Goal: Check status: Check status

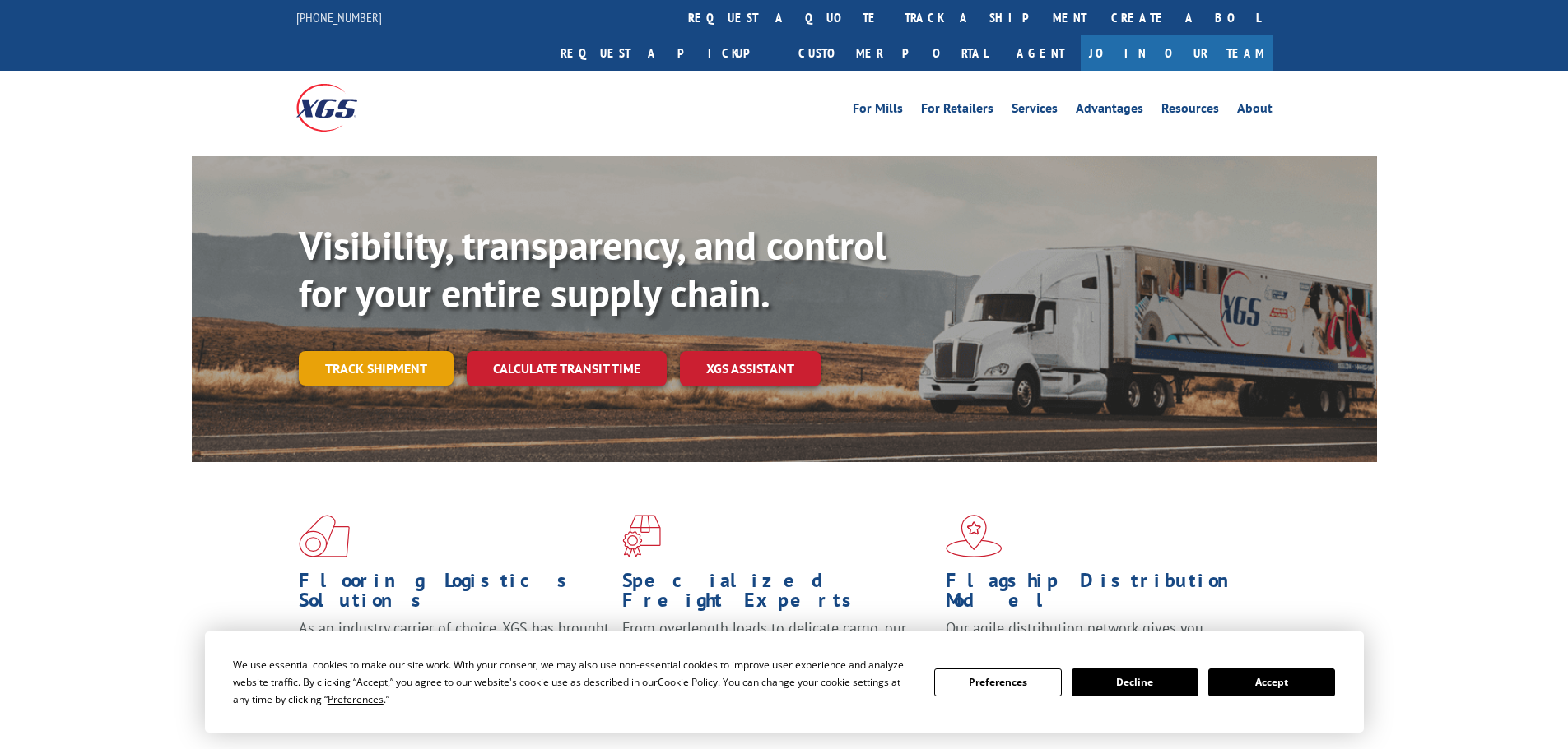
click at [386, 351] on link "Track shipment" at bounding box center [375, 368] width 154 height 34
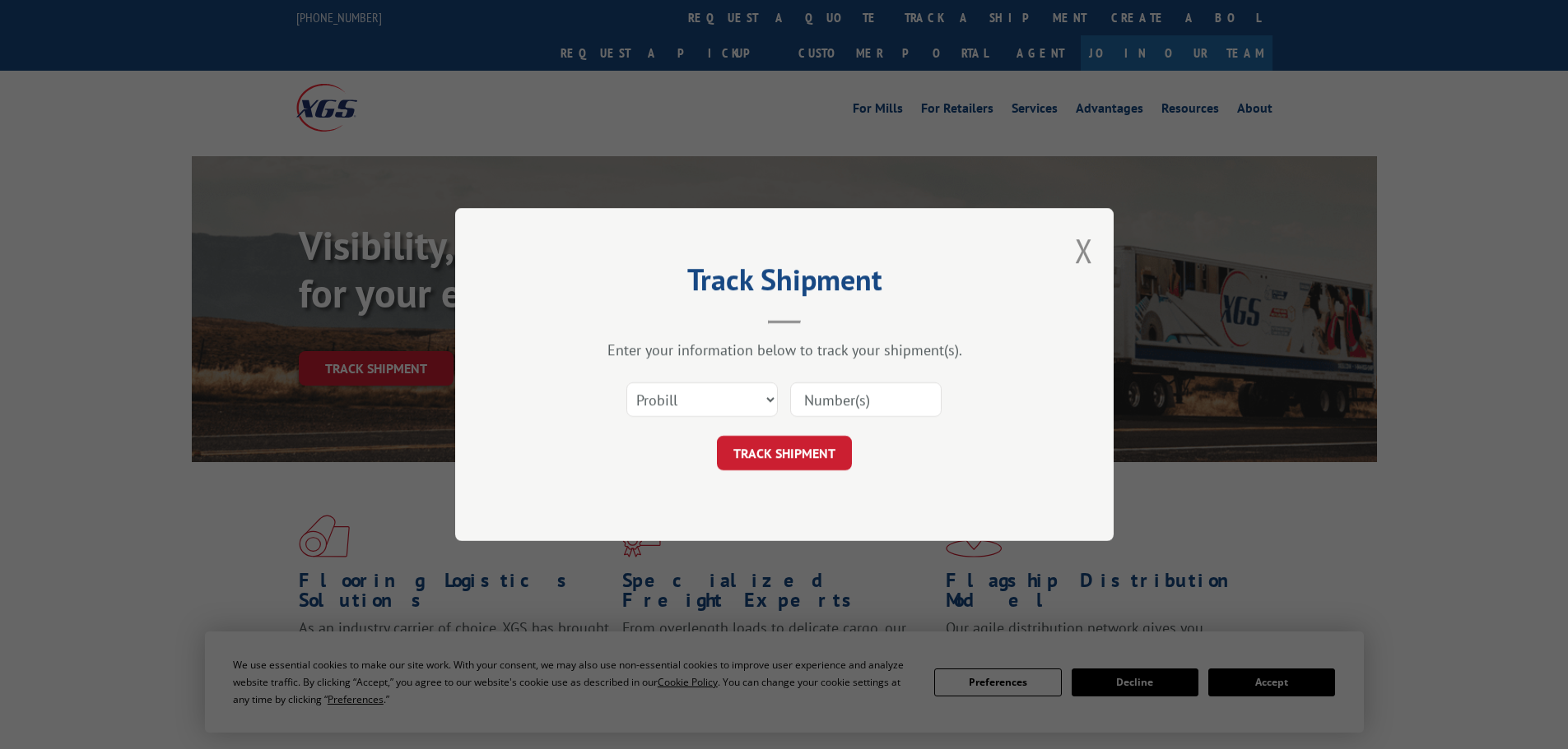
click at [819, 390] on input at bounding box center [866, 399] width 152 height 34
paste input "018958251003"
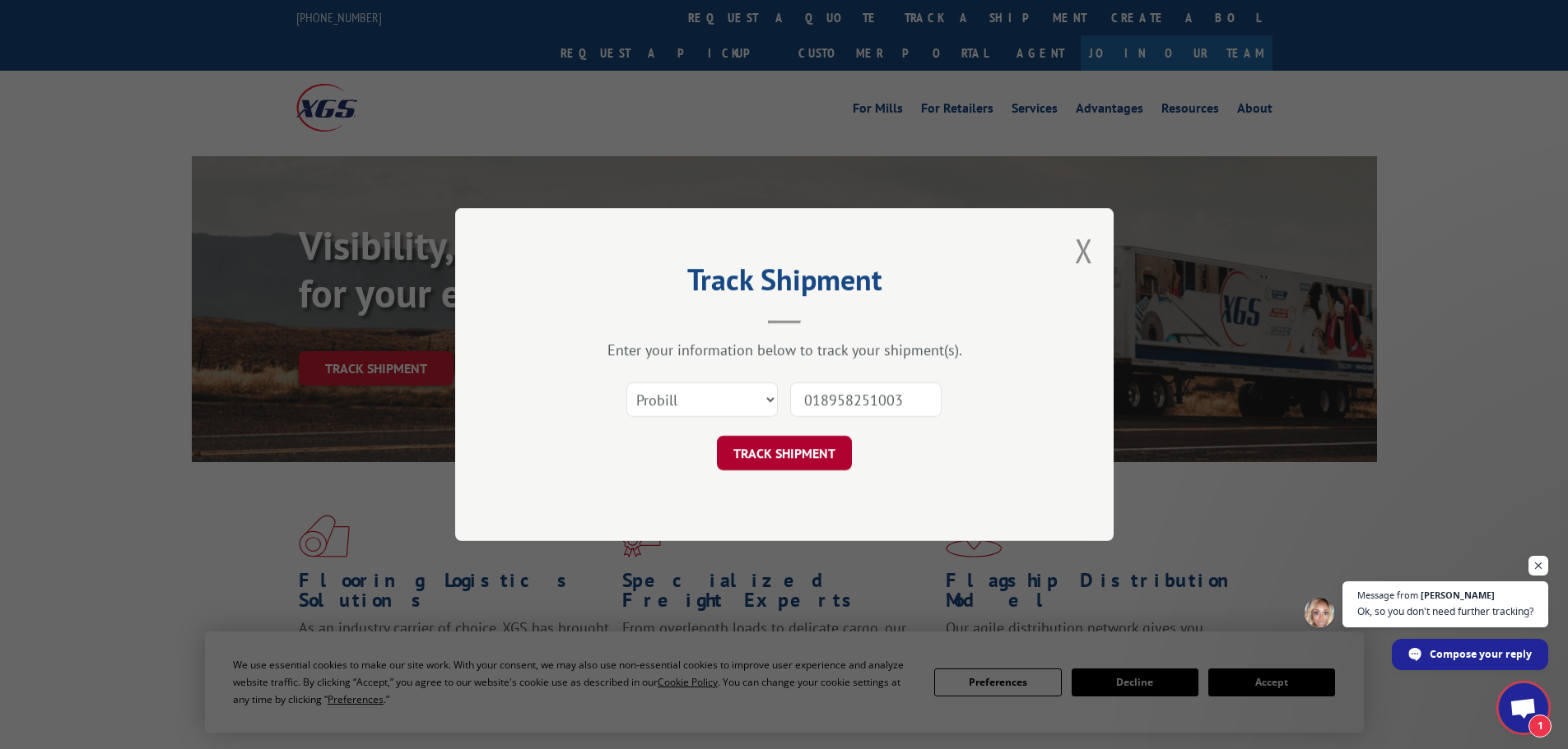
type input "018958251003"
click at [824, 449] on button "TRACK SHIPMENT" at bounding box center [784, 453] width 135 height 34
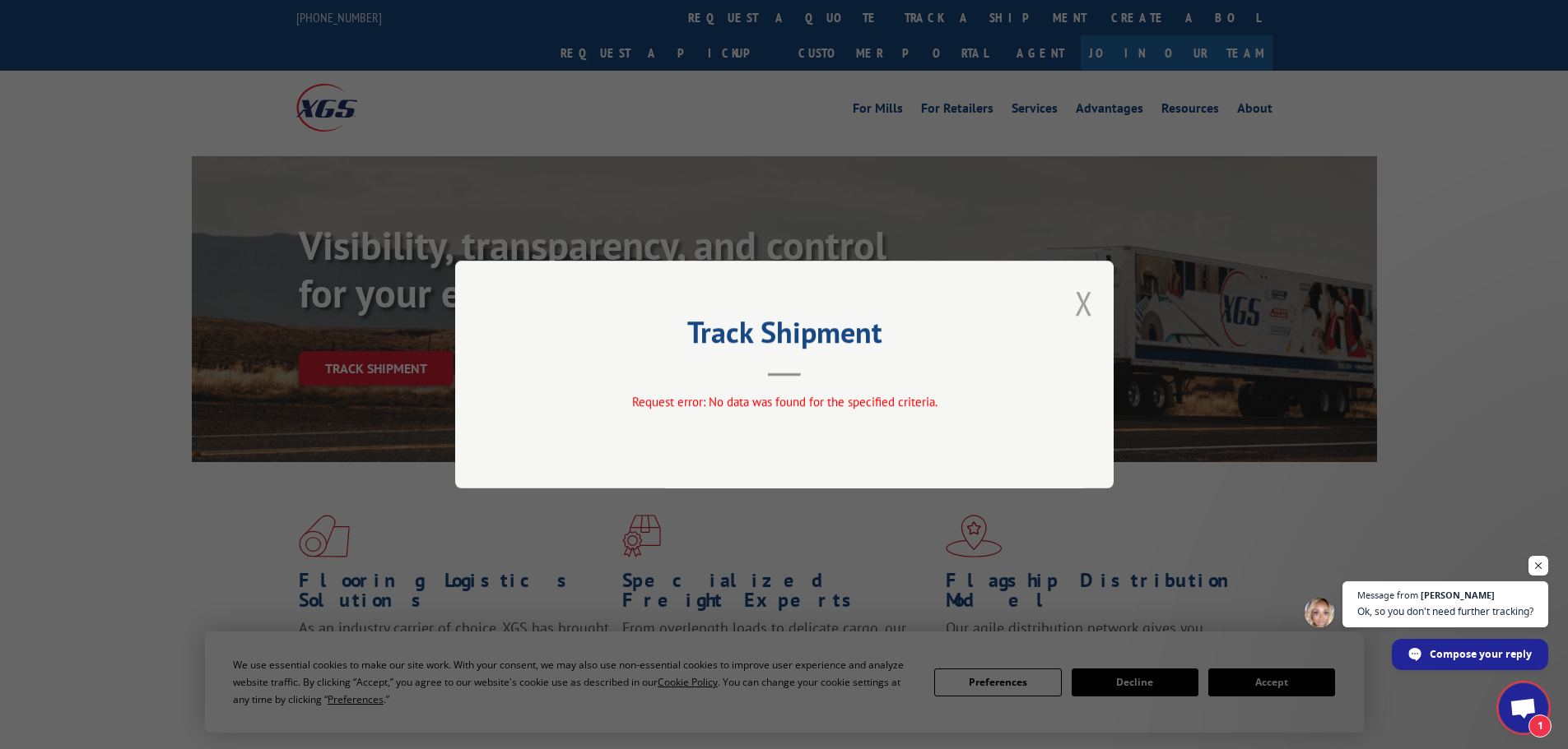
click at [1088, 298] on button "Close modal" at bounding box center [1084, 303] width 18 height 43
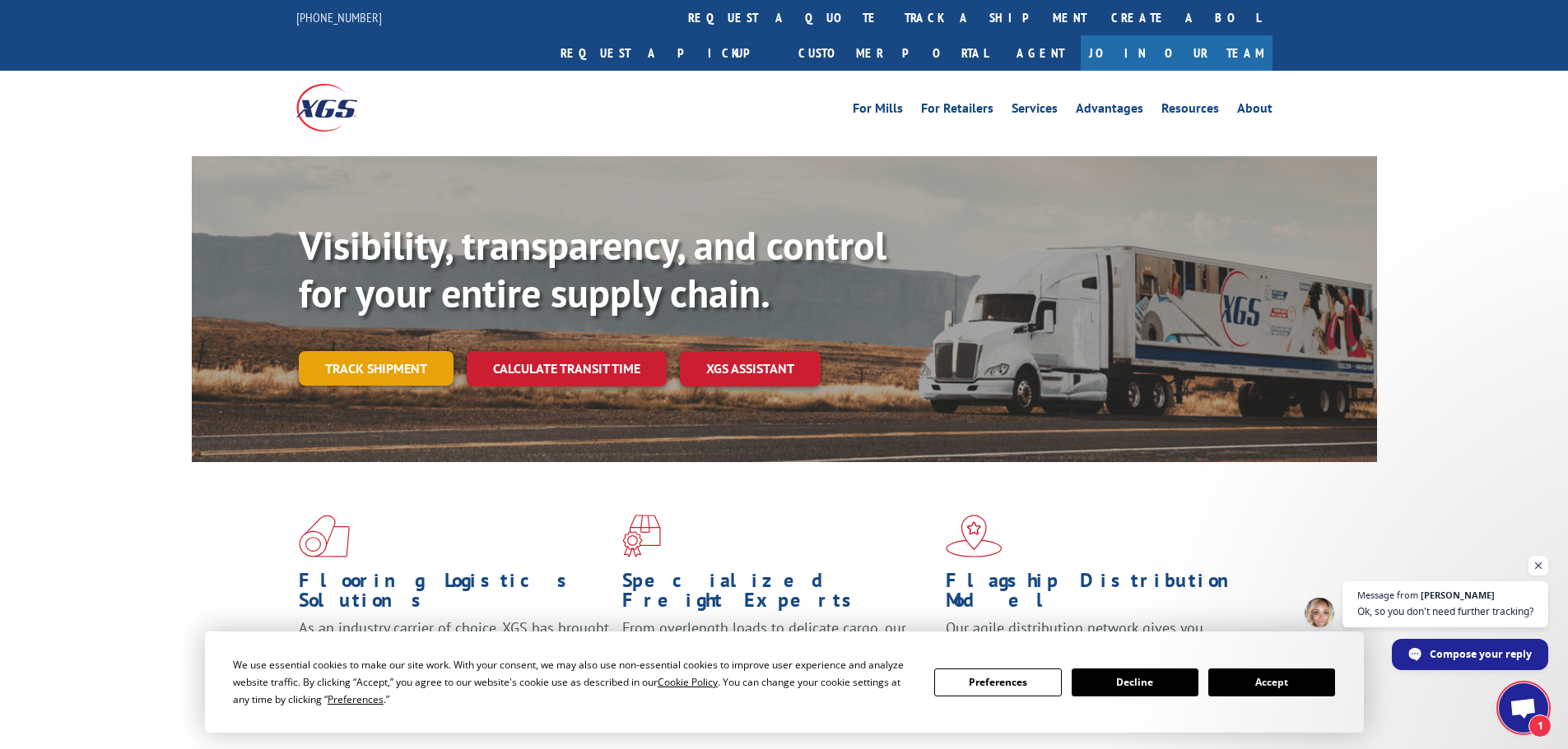
click at [409, 351] on link "Track shipment" at bounding box center [375, 368] width 154 height 34
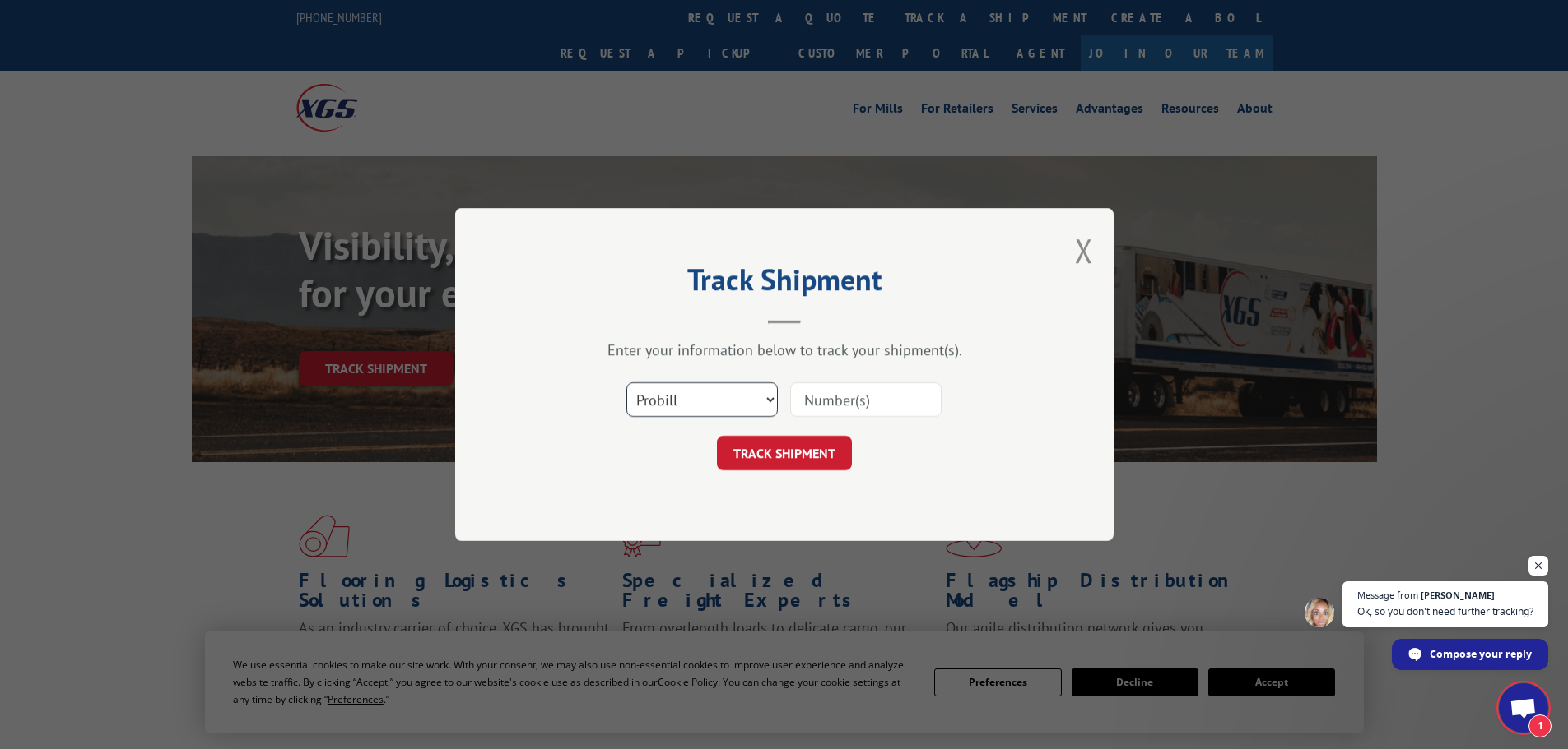
click at [702, 403] on select "Select category... Probill BOL PO" at bounding box center [702, 399] width 152 height 34
select select "bol"
click at [626, 382] on select "Select category... Probill BOL PO" at bounding box center [702, 399] width 152 height 34
click at [845, 394] on input at bounding box center [866, 399] width 152 height 34
paste input "018958251003"
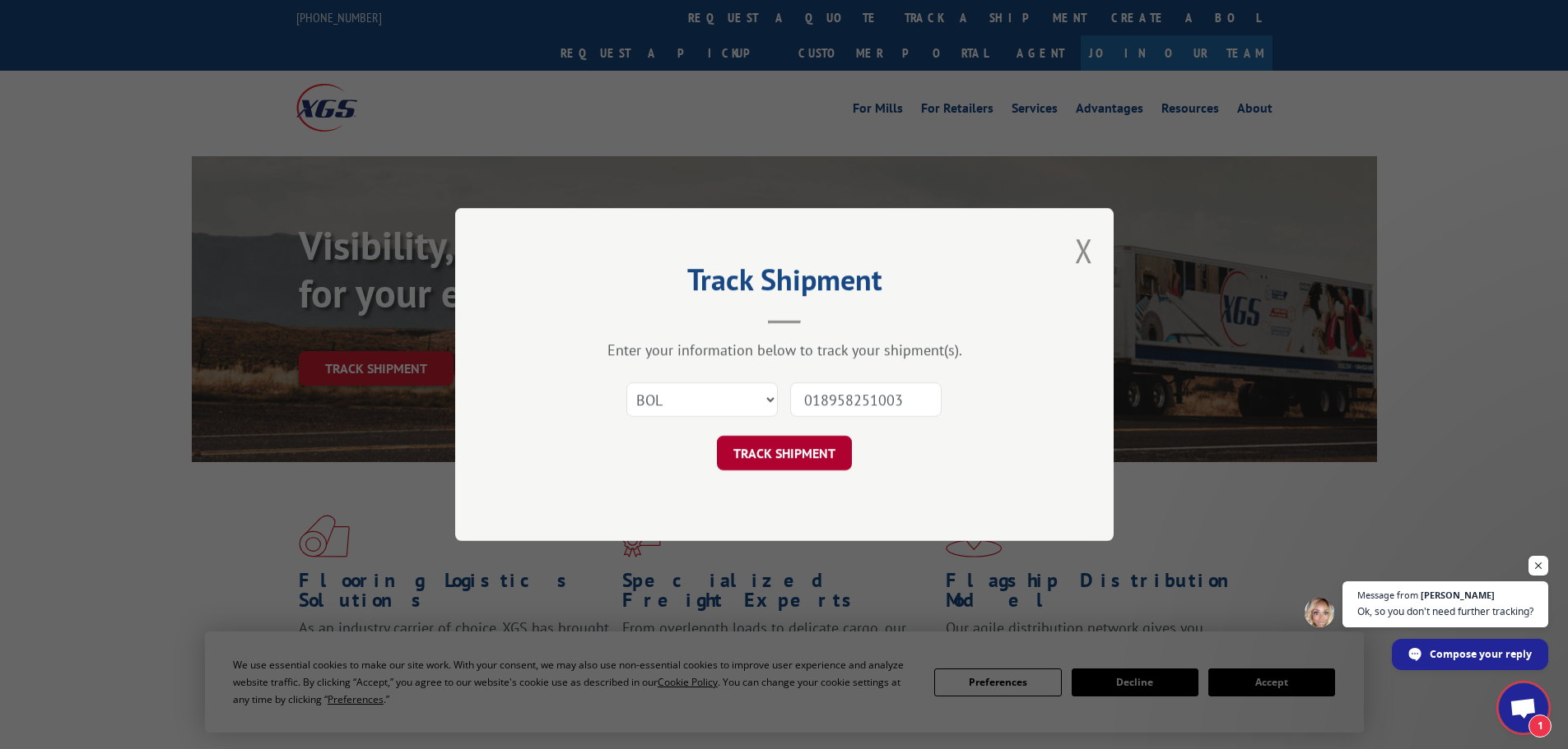
type input "018958251003"
click at [801, 437] on button "TRACK SHIPMENT" at bounding box center [784, 453] width 135 height 34
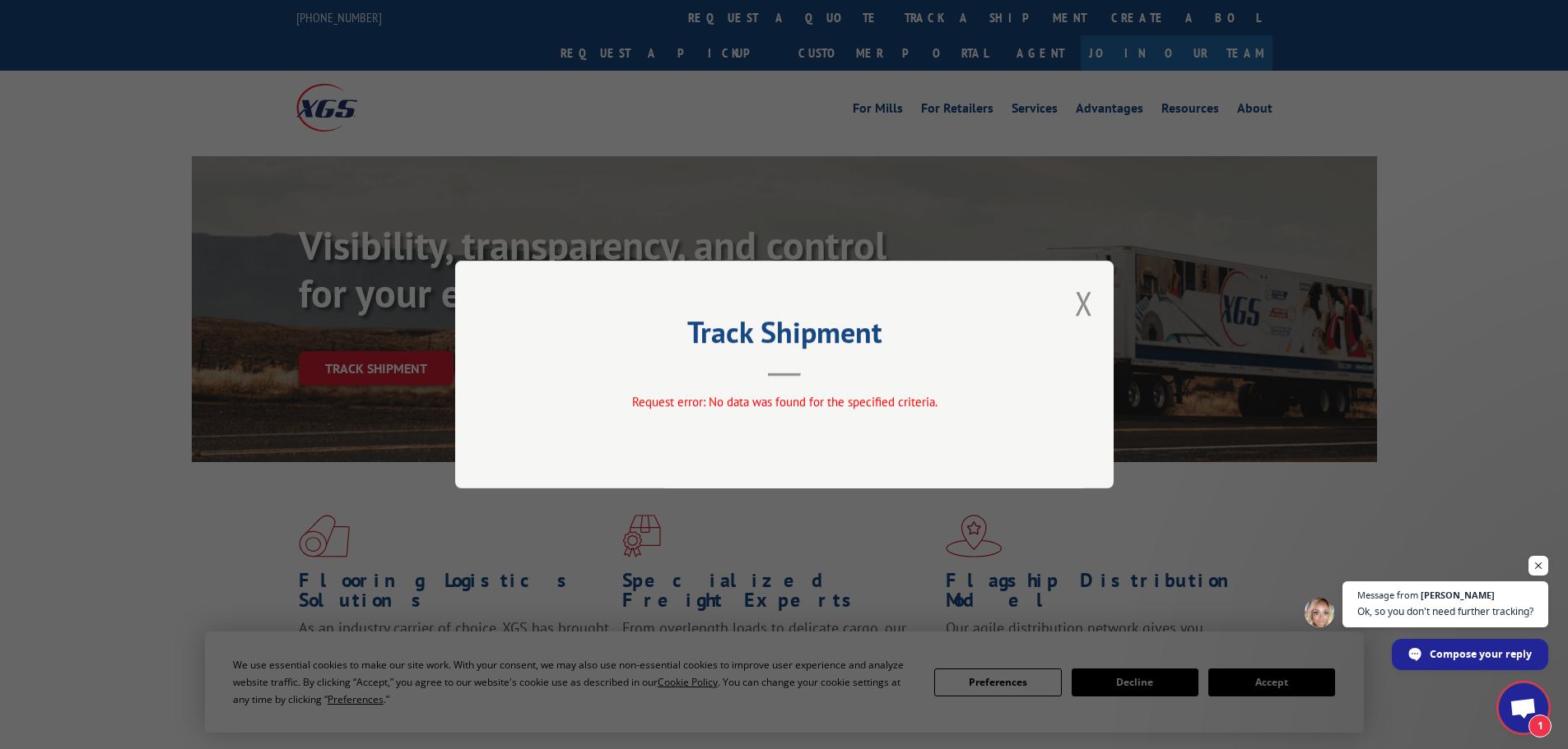
click at [1103, 285] on div "Track Shipment Request error: No data was found for the specified criteria." at bounding box center [784, 374] width 658 height 228
click at [1089, 305] on button "Close modal" at bounding box center [1084, 303] width 18 height 43
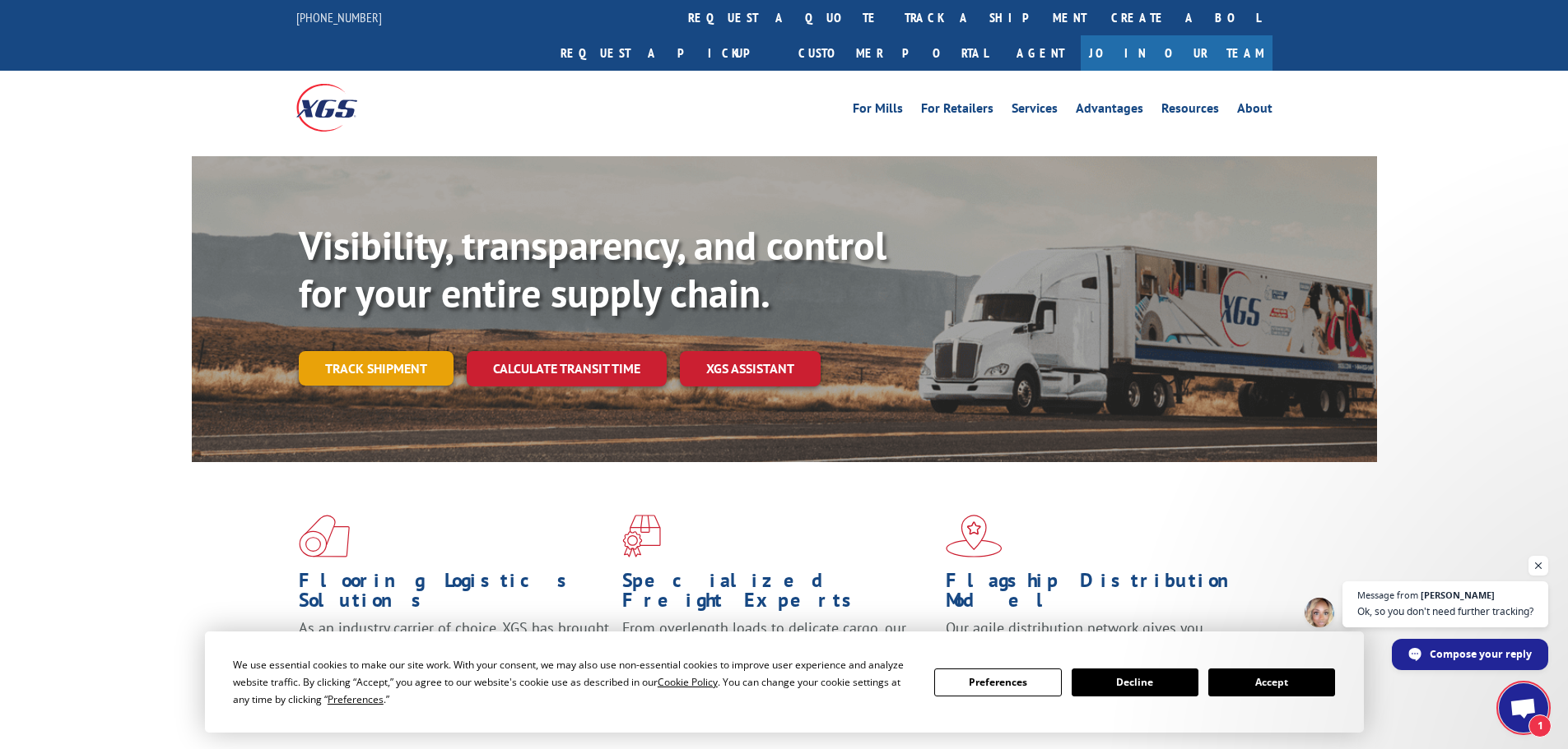
click at [391, 351] on link "Track shipment" at bounding box center [375, 368] width 154 height 34
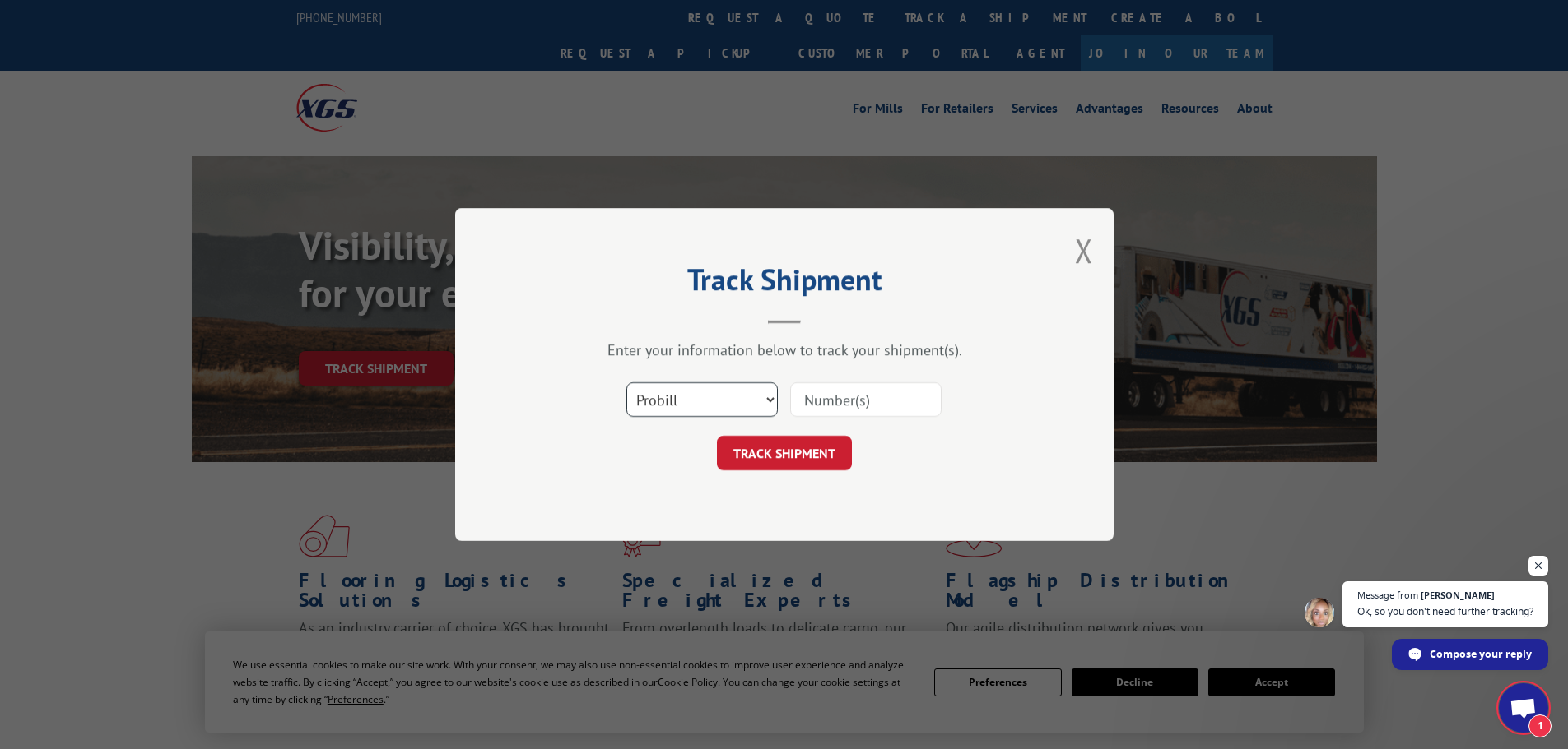
click at [670, 404] on select "Select category... Probill BOL PO" at bounding box center [702, 399] width 152 height 34
click at [626, 382] on select "Select category... Probill BOL PO" at bounding box center [702, 399] width 152 height 34
click at [695, 393] on select "Select category... Probill BOL PO" at bounding box center [702, 399] width 152 height 34
select select "bol"
click at [626, 382] on select "Select category... Probill BOL PO" at bounding box center [702, 399] width 152 height 34
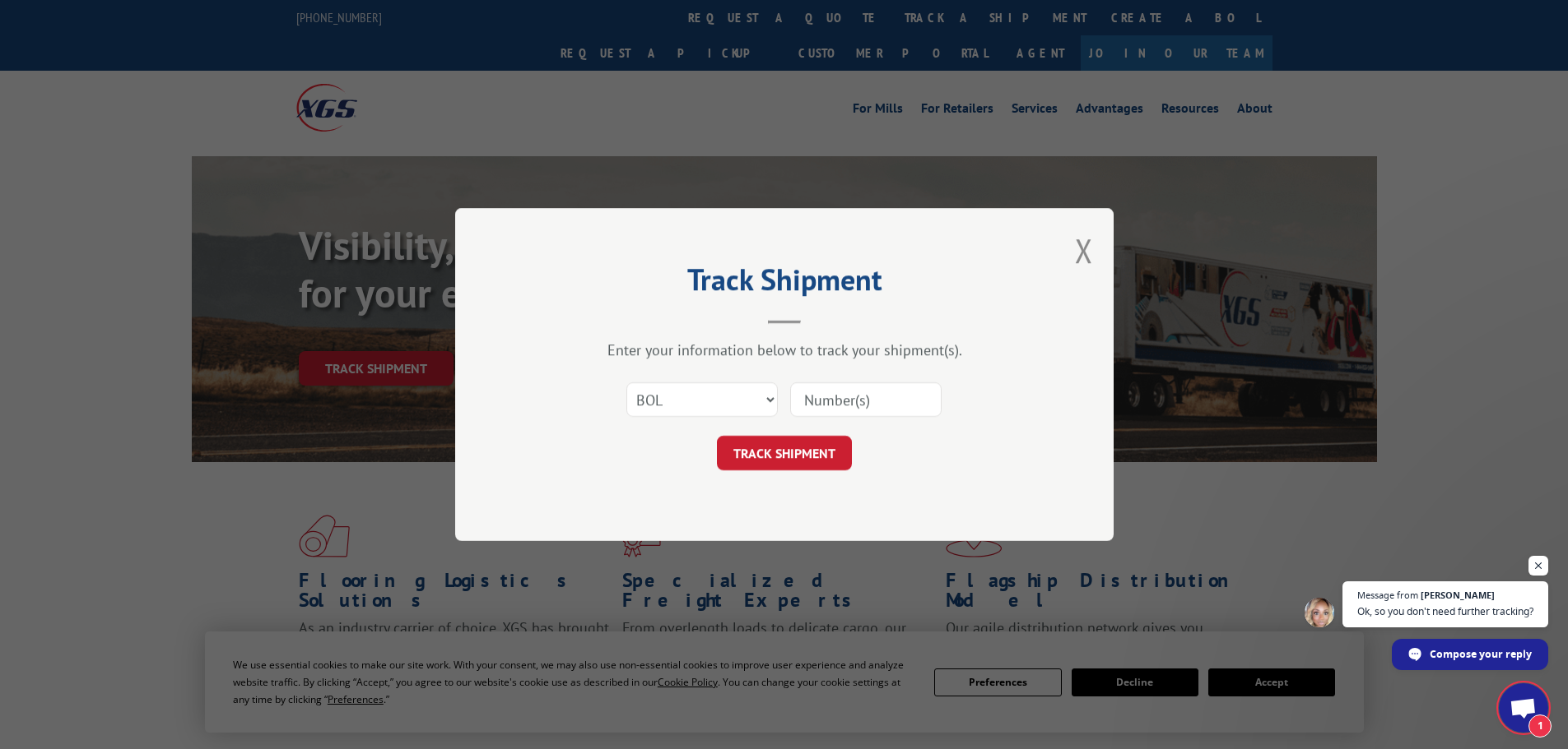
click at [861, 381] on div at bounding box center [866, 399] width 152 height 38
click at [850, 395] on input at bounding box center [866, 399] width 152 height 34
paste input "018958251003"
type input "018958251003"
click at [798, 450] on button "TRACK SHIPMENT" at bounding box center [784, 453] width 135 height 34
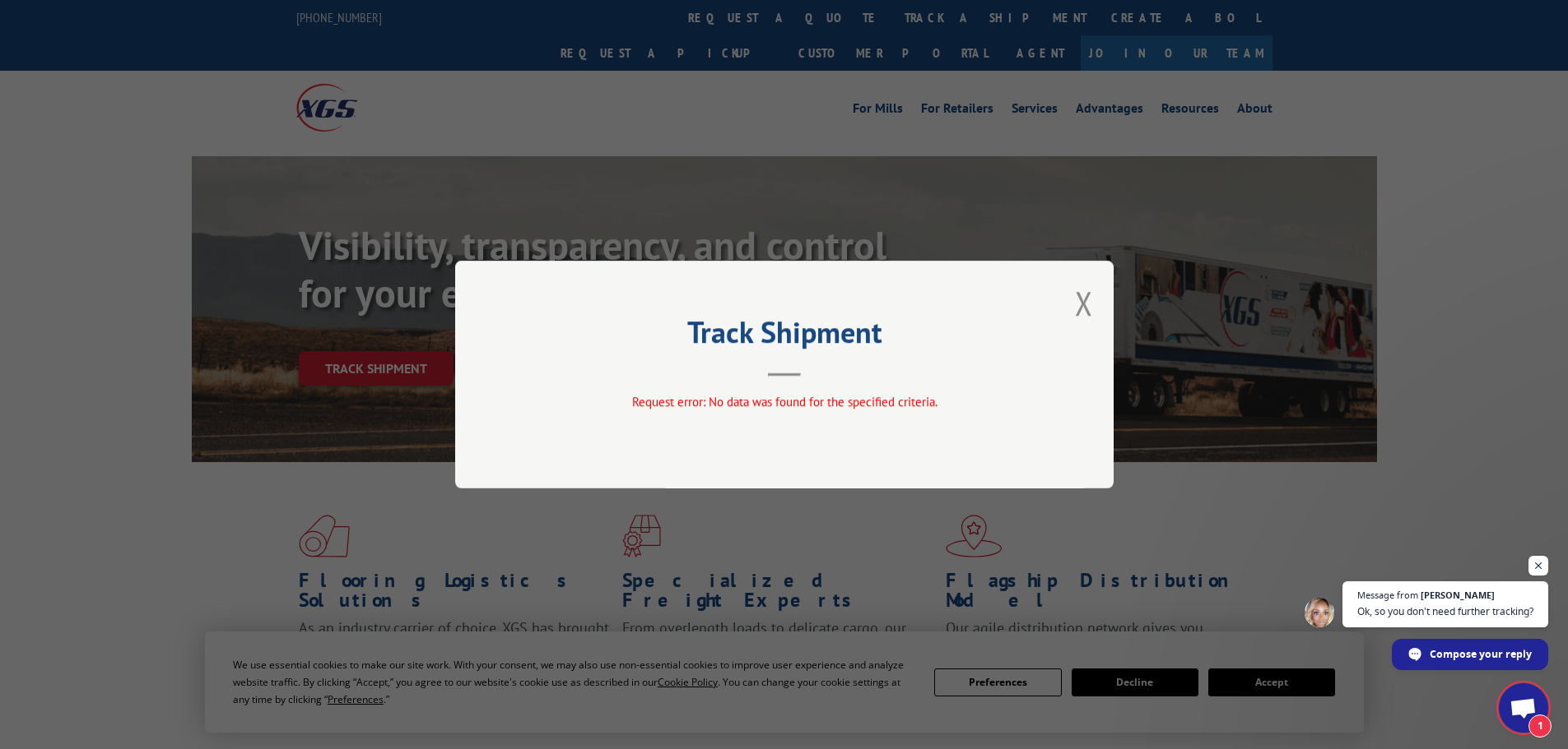
click at [1094, 305] on div "Track Shipment Request error: No data was found for the specified criteria." at bounding box center [784, 374] width 658 height 228
click at [1079, 312] on button "Close modal" at bounding box center [1084, 303] width 18 height 43
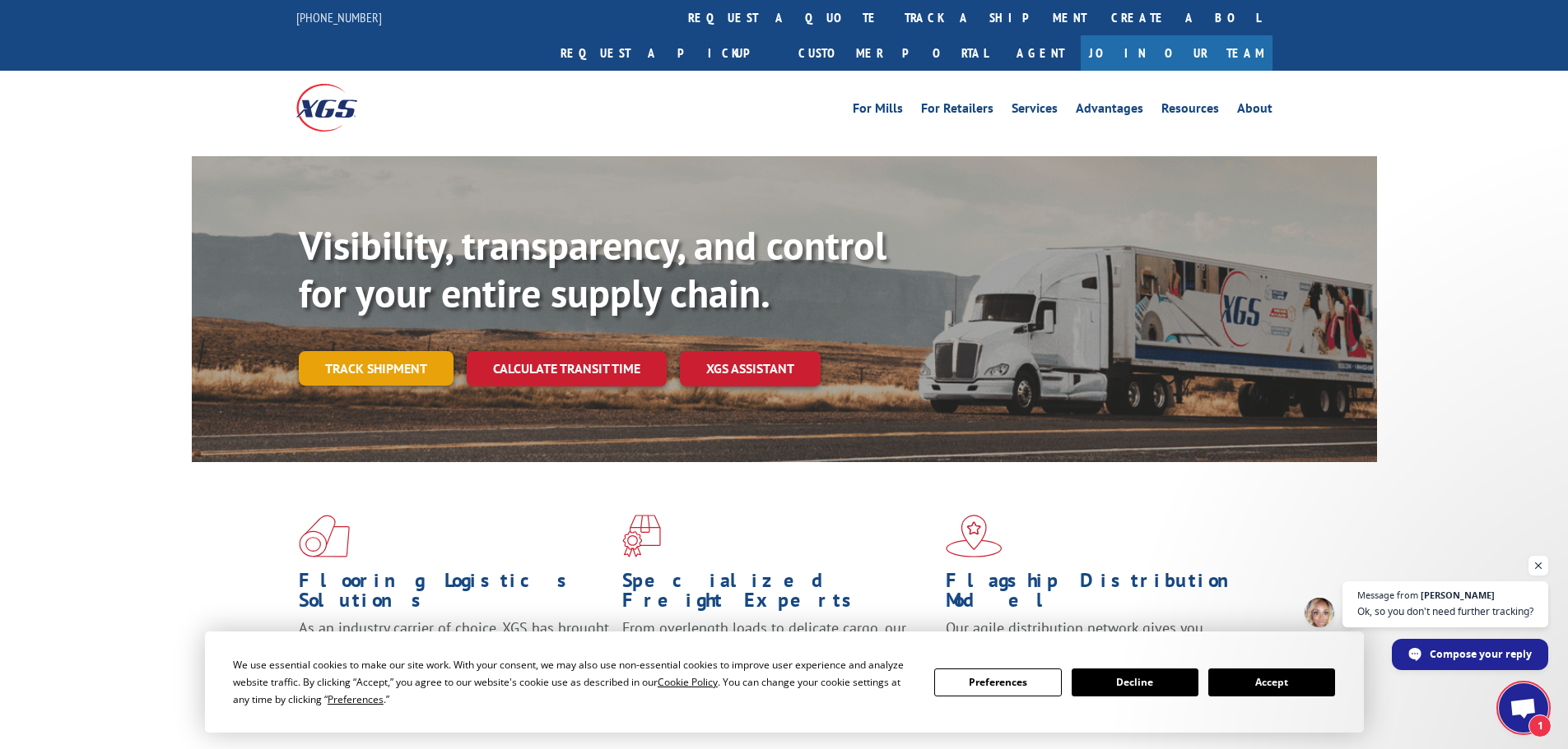
click at [383, 351] on link "Track shipment" at bounding box center [375, 368] width 154 height 34
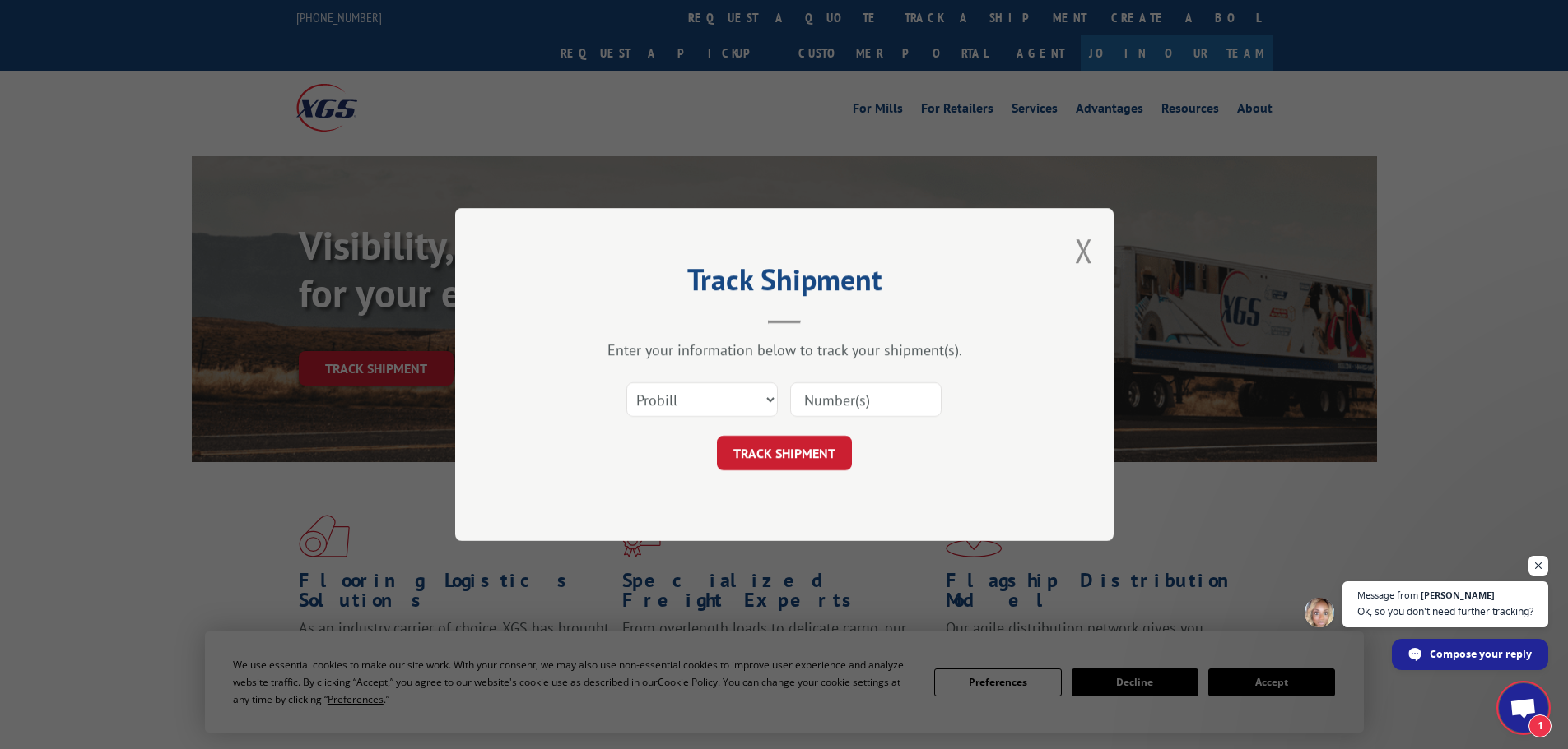
click at [854, 389] on input at bounding box center [866, 399] width 152 height 34
click at [833, 400] on input at bounding box center [866, 399] width 152 height 34
paste input "6396319"
type input "6396319"
click at [770, 456] on button "TRACK SHIPMENT" at bounding box center [784, 453] width 135 height 34
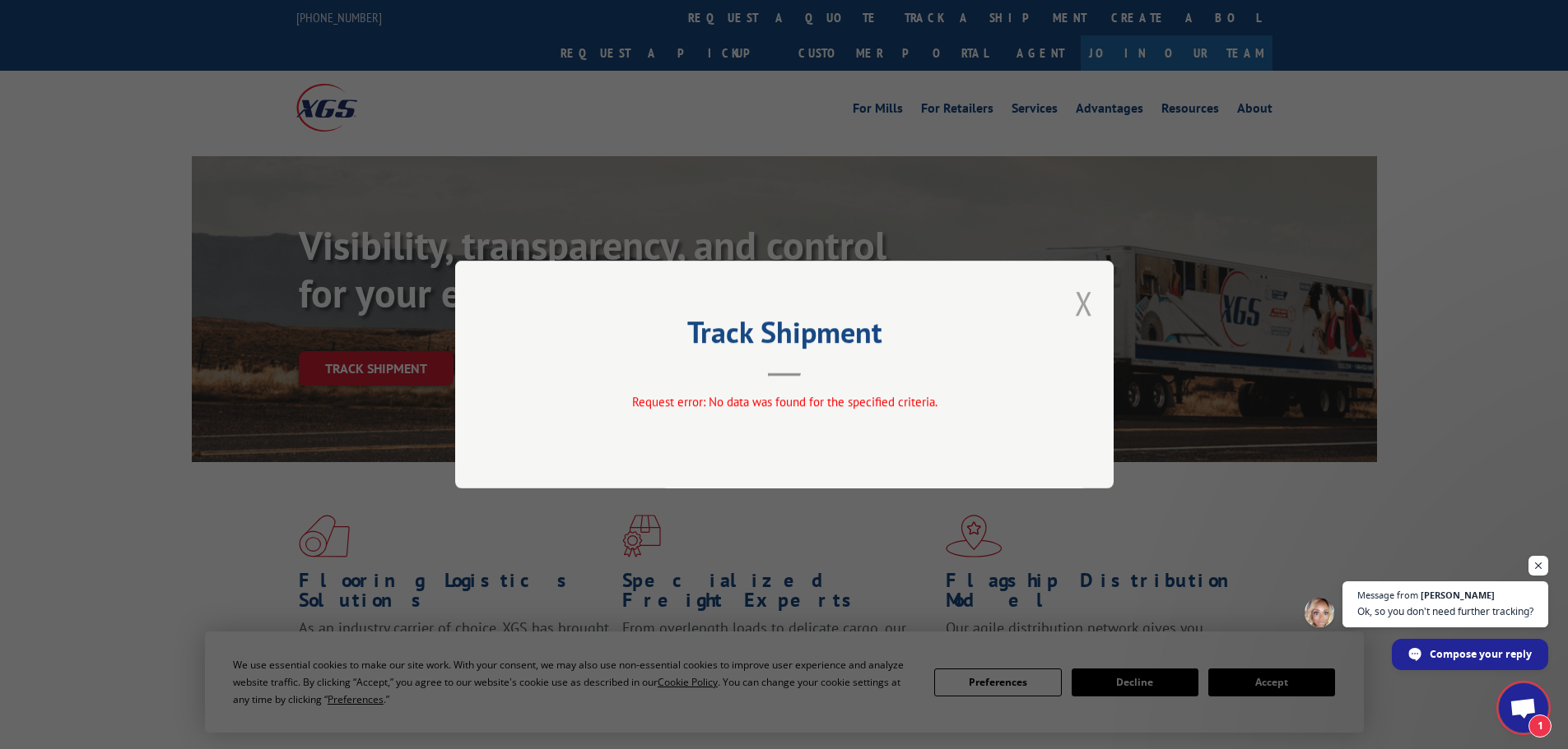
click at [1083, 314] on button "Close modal" at bounding box center [1084, 303] width 18 height 43
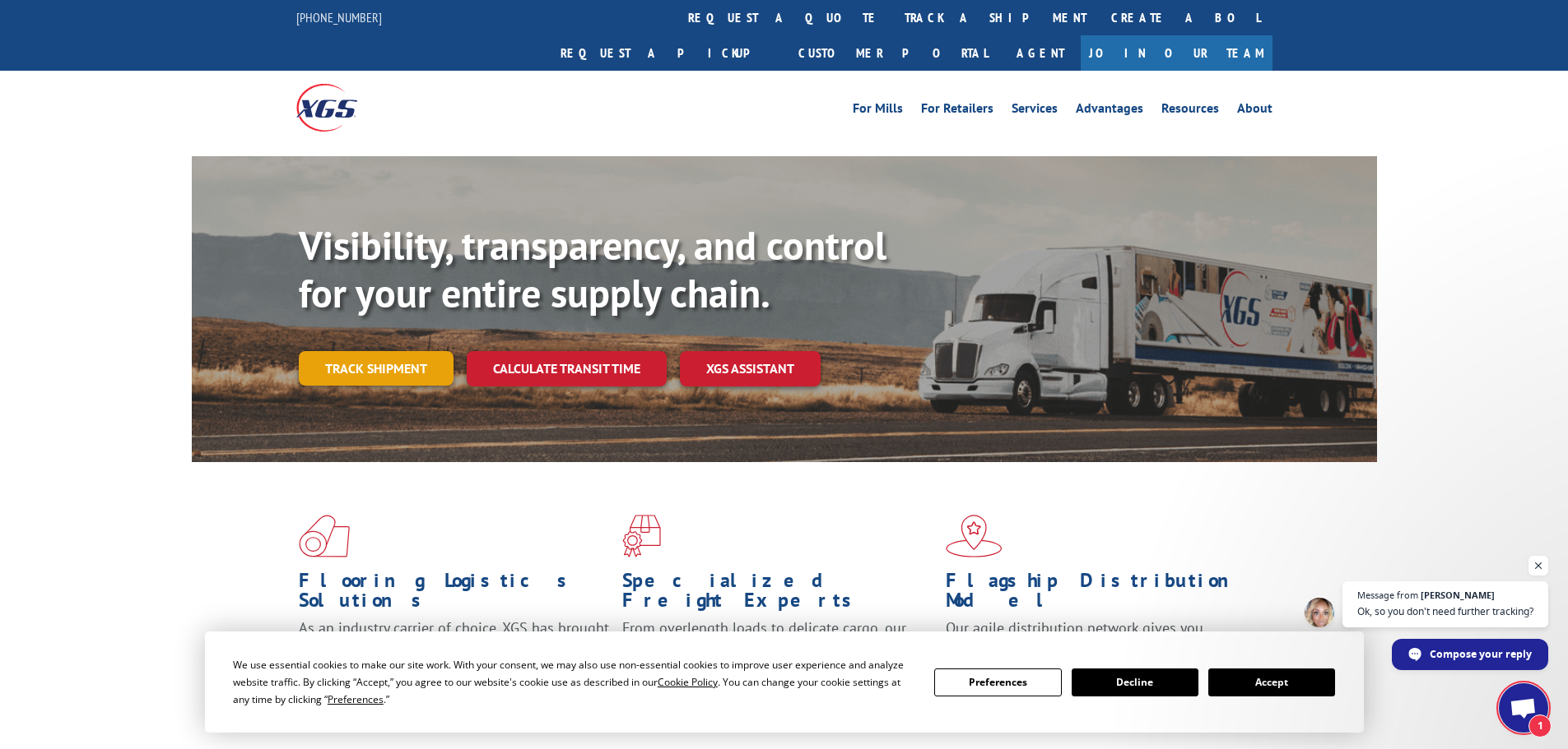
click at [419, 351] on link "Track shipment" at bounding box center [375, 368] width 154 height 34
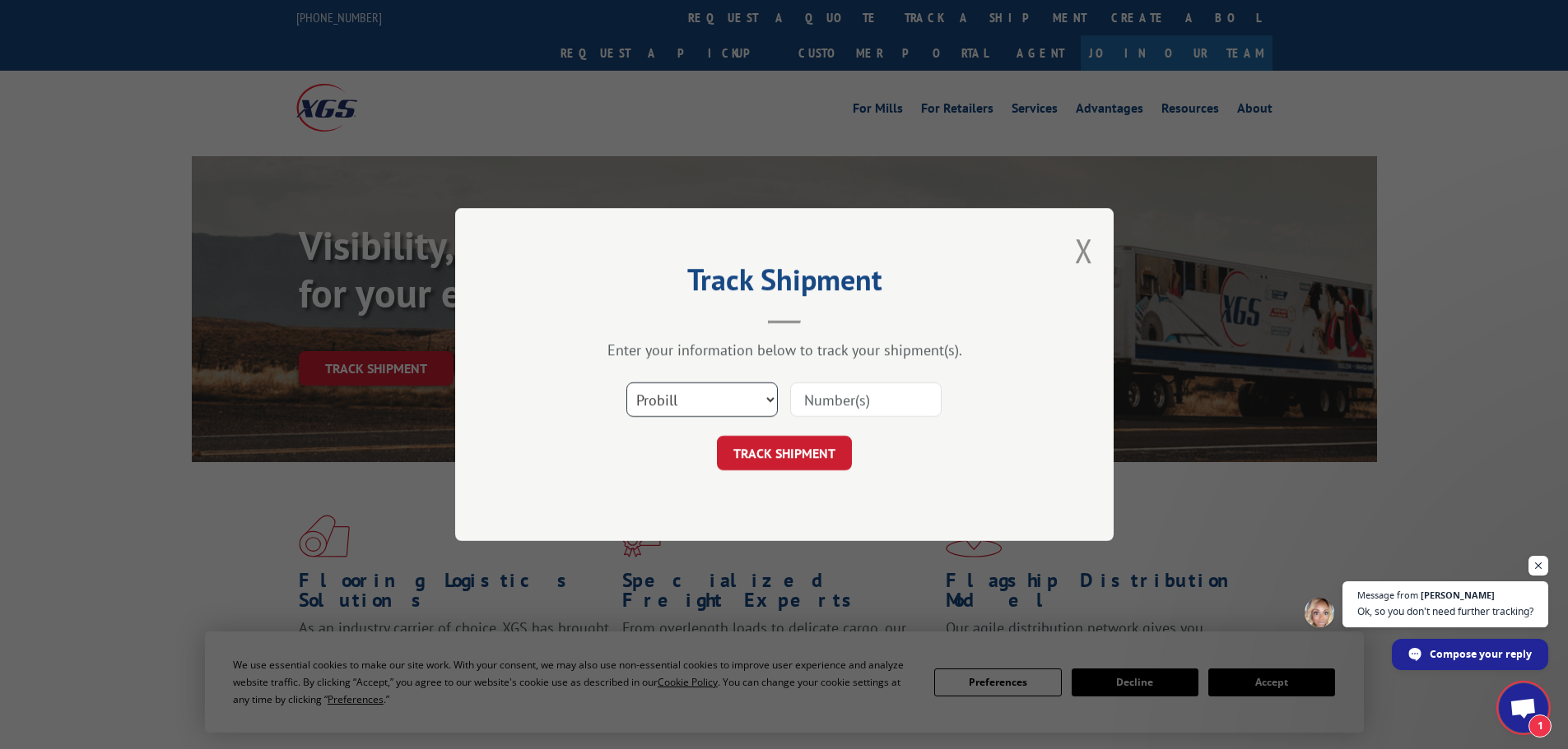
click at [688, 389] on select "Select category... Probill BOL PO" at bounding box center [702, 399] width 152 height 34
select select "bol"
click at [626, 382] on select "Select category... Probill BOL PO" at bounding box center [702, 399] width 152 height 34
click at [818, 406] on input at bounding box center [866, 399] width 152 height 34
paste input "6396319"
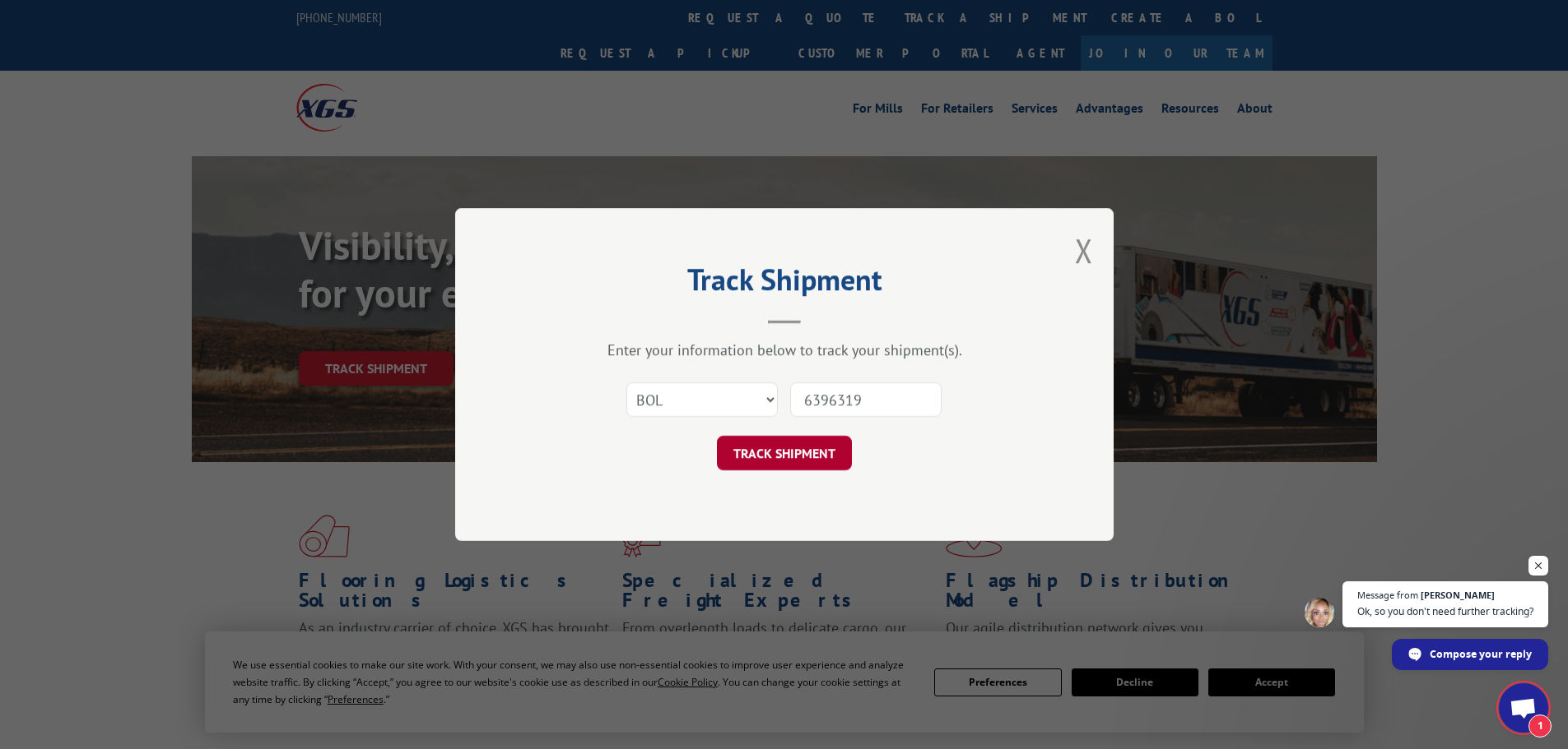
type input "6396319"
click at [795, 451] on button "TRACK SHIPMENT" at bounding box center [784, 453] width 135 height 34
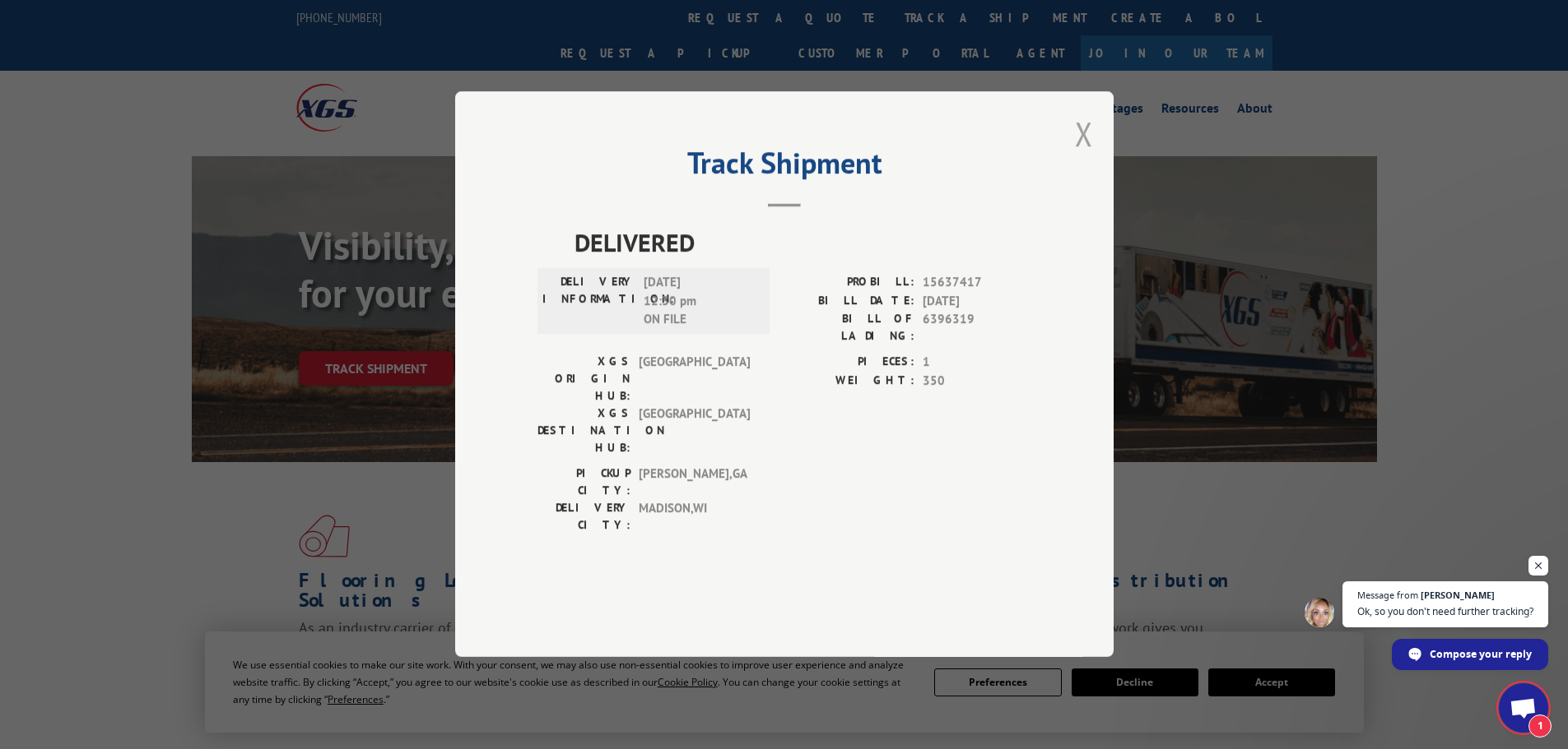
click at [1082, 155] on button "Close modal" at bounding box center [1084, 133] width 18 height 43
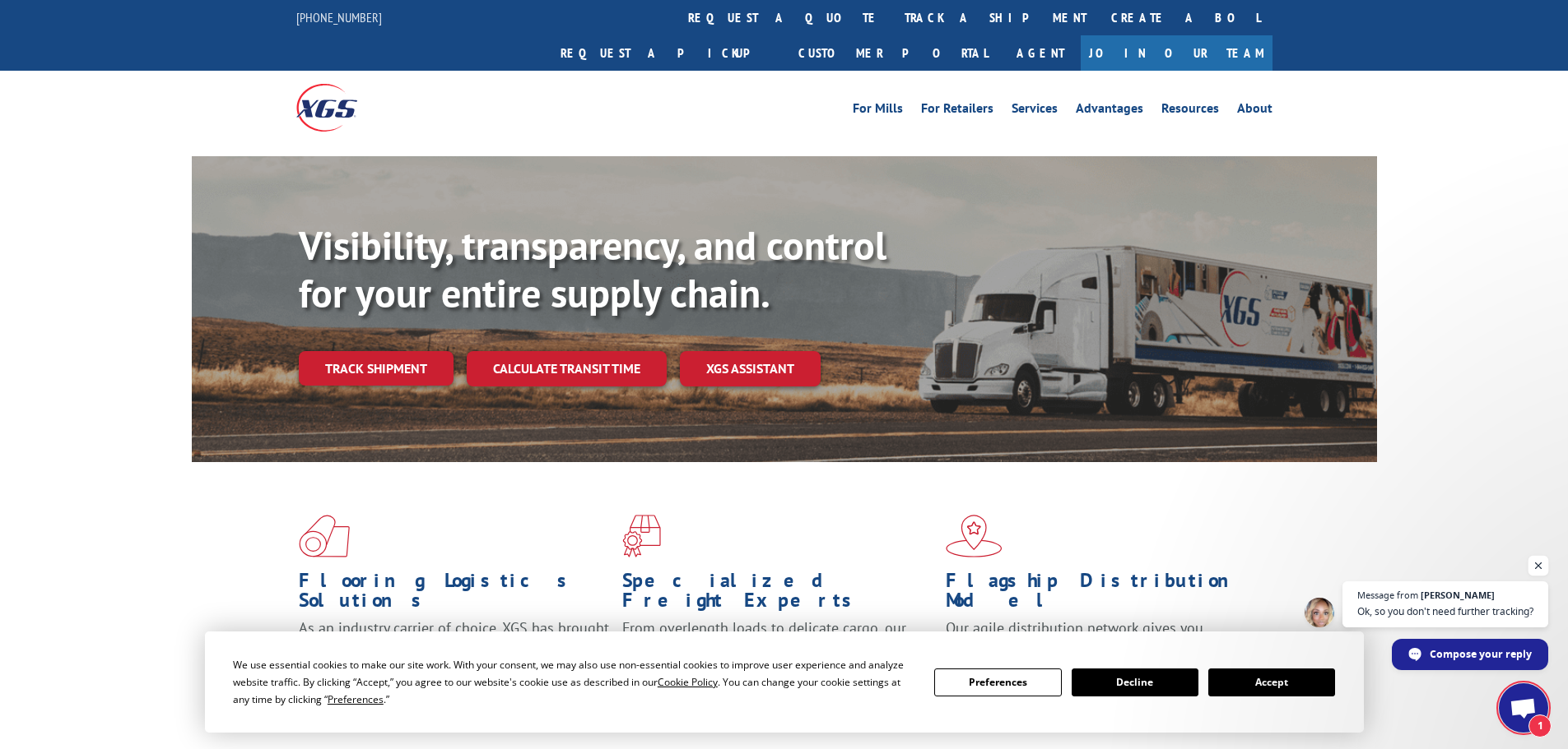
click at [1538, 568] on span "Open chat" at bounding box center [1538, 566] width 20 height 20
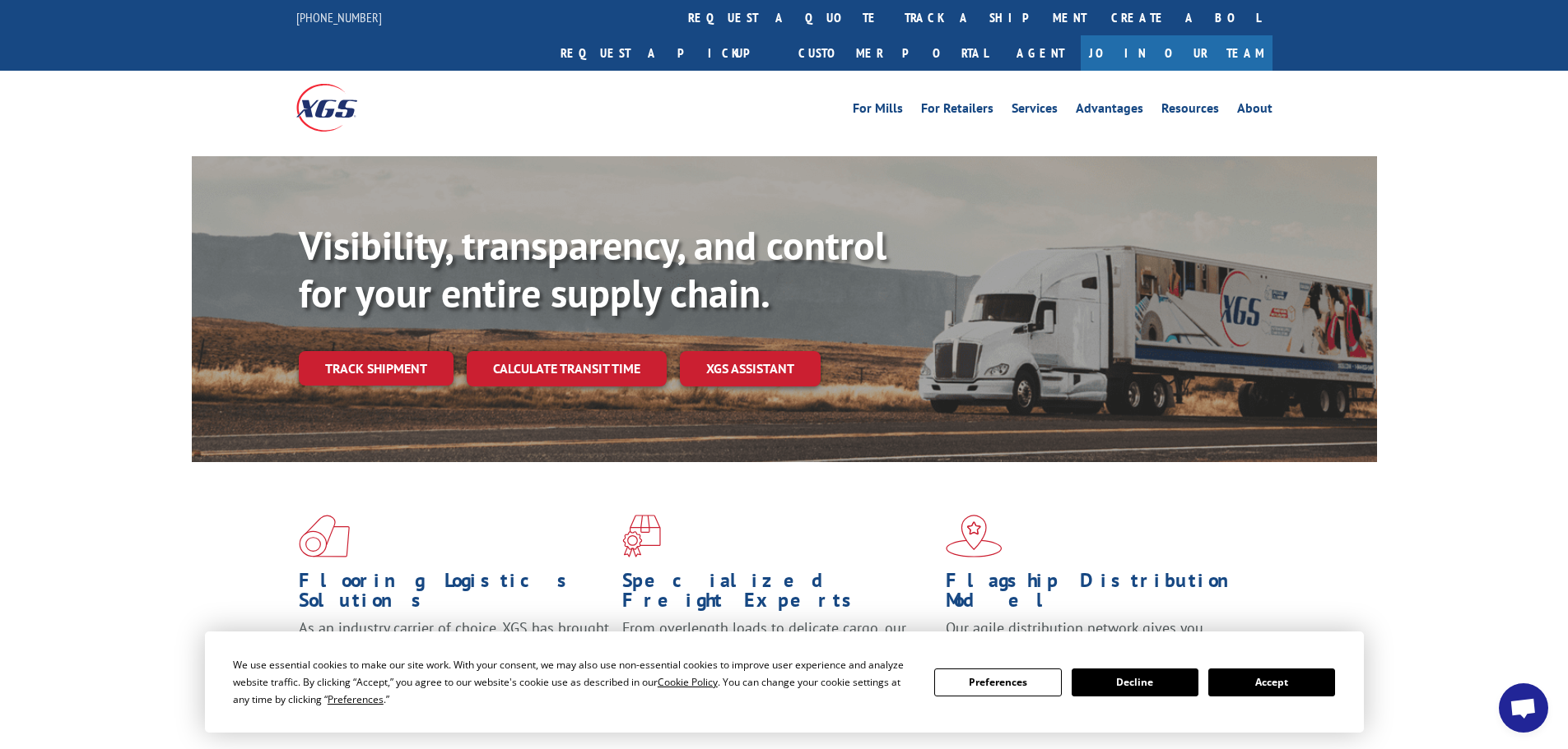
click at [1518, 710] on span "Open chat" at bounding box center [1522, 709] width 27 height 23
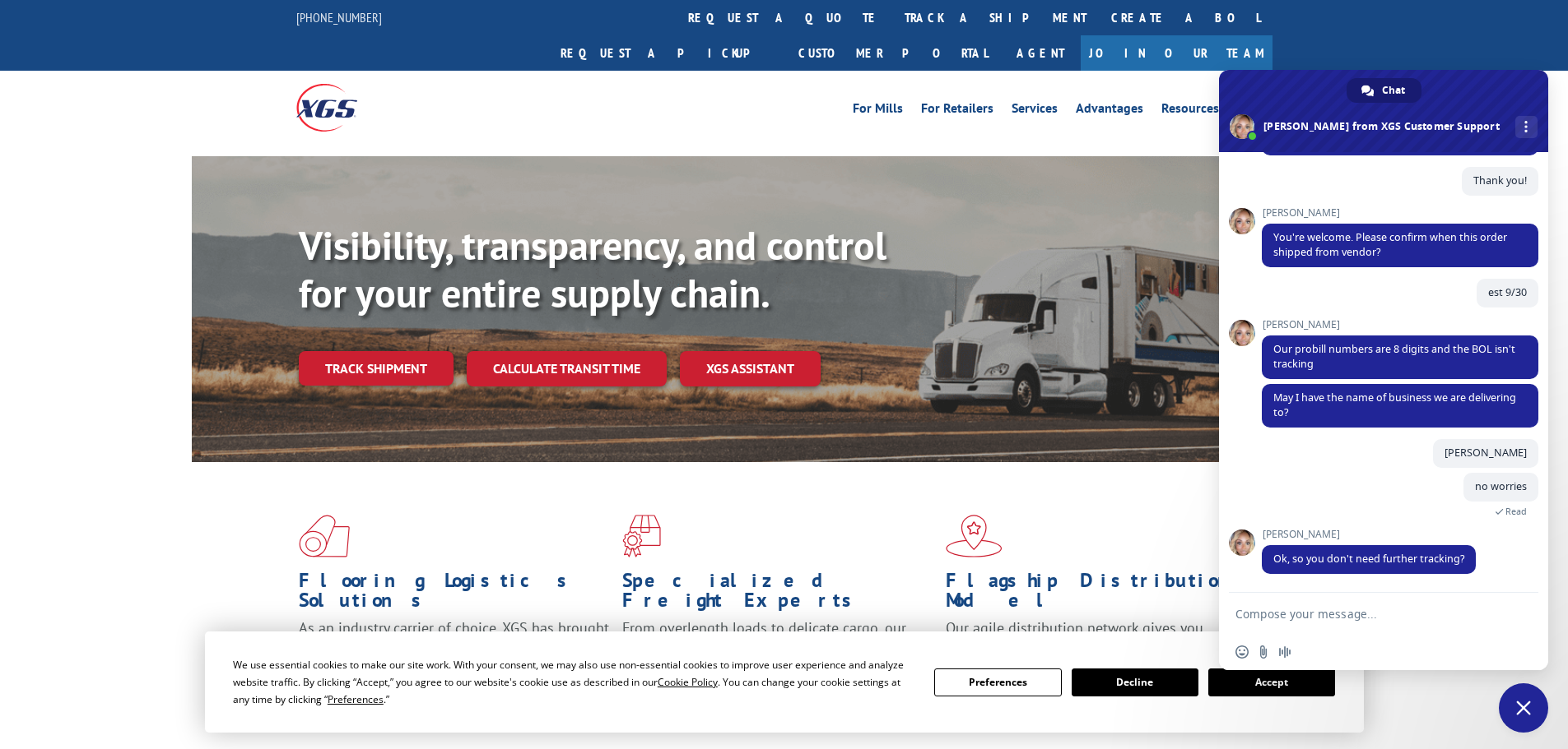
click at [1145, 156] on div "Visibility, transparency, and control for your entire supply chain. Track shipm…" at bounding box center [784, 325] width 1185 height 338
click at [1505, 703] on span "Close chat" at bounding box center [1523, 707] width 49 height 49
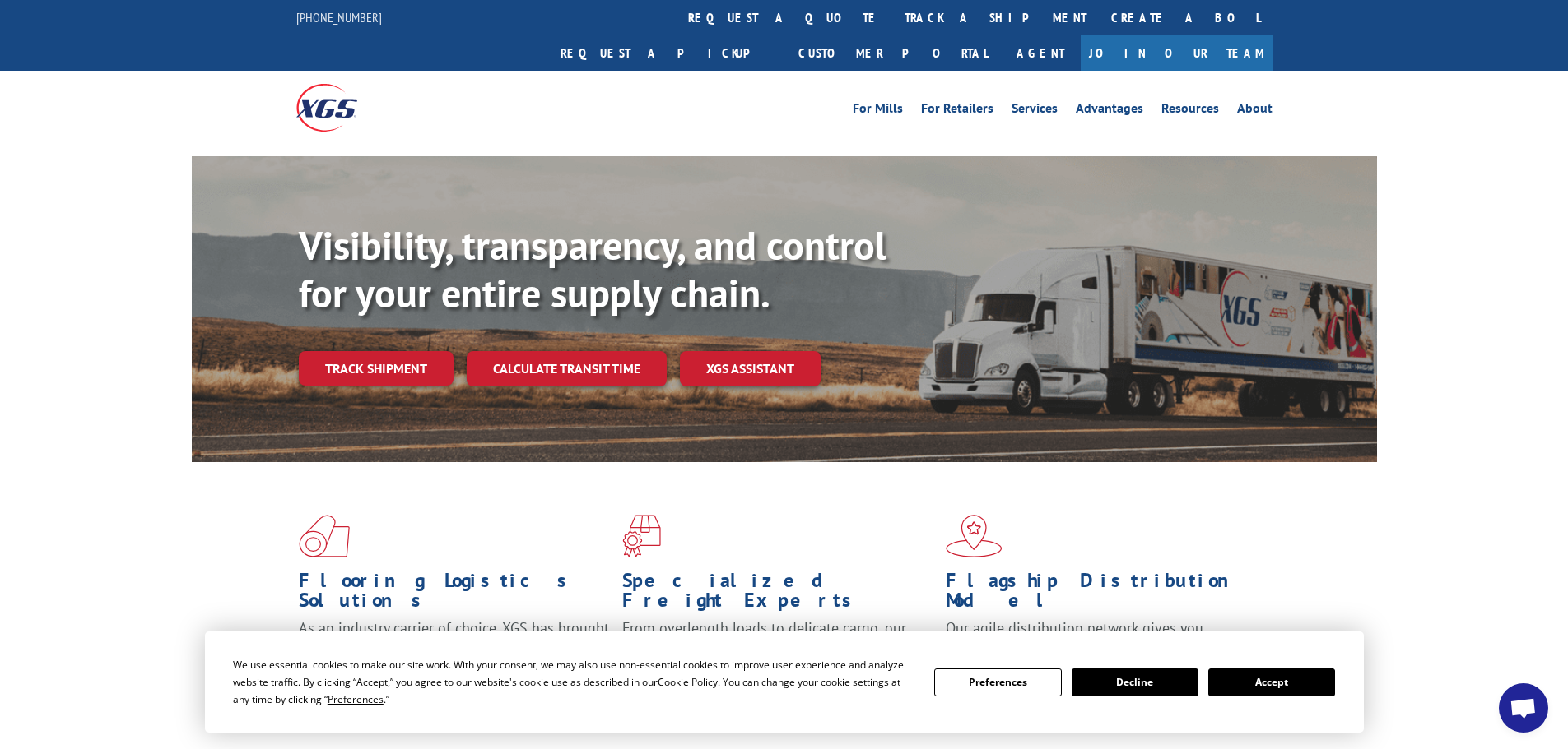
click at [1138, 680] on button "Decline" at bounding box center [1135, 683] width 127 height 28
